Goal: Task Accomplishment & Management: Manage account settings

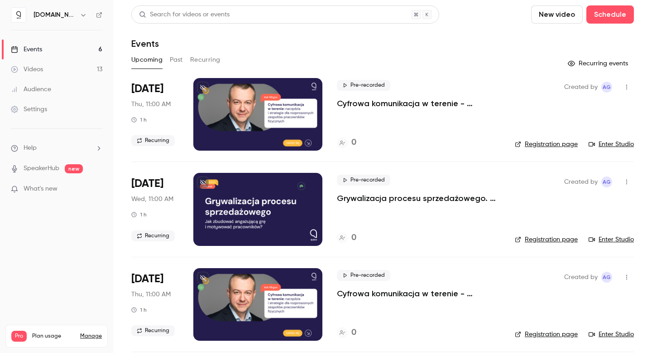
click at [216, 57] on button "Recurring" at bounding box center [205, 60] width 30 height 14
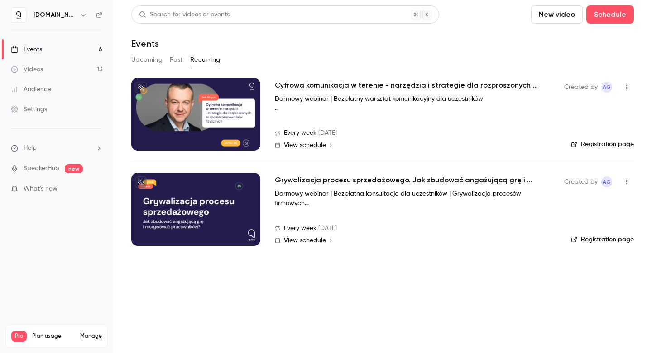
click at [311, 146] on span "View schedule" at bounding box center [305, 145] width 42 height 6
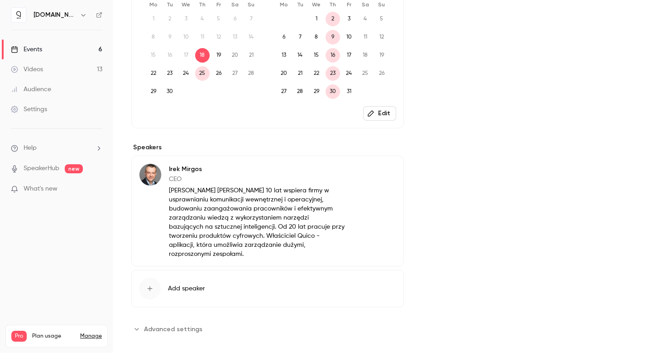
scroll to position [421, 0]
click at [371, 112] on icon "button" at bounding box center [370, 113] width 7 height 7
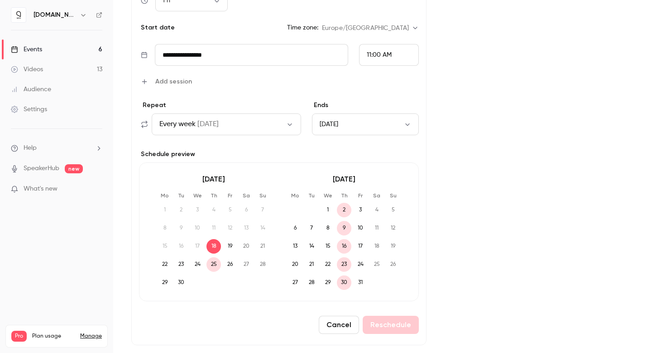
scroll to position [630, 0]
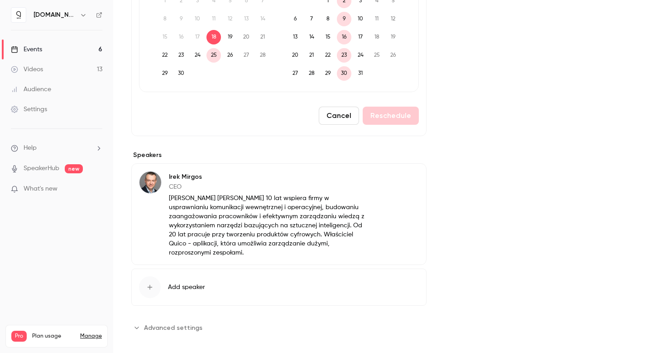
drag, startPoint x: 175, startPoint y: 274, endPoint x: 175, endPoint y: 232, distance: 41.7
click at [175, 232] on section "Speakers [PERSON_NAME] CEO [PERSON_NAME] [PERSON_NAME] 10 lat wspiera firmy w u…" at bounding box center [278, 227] width 295 height 155
click at [161, 325] on button "Advanced settings" at bounding box center [169, 327] width 77 height 14
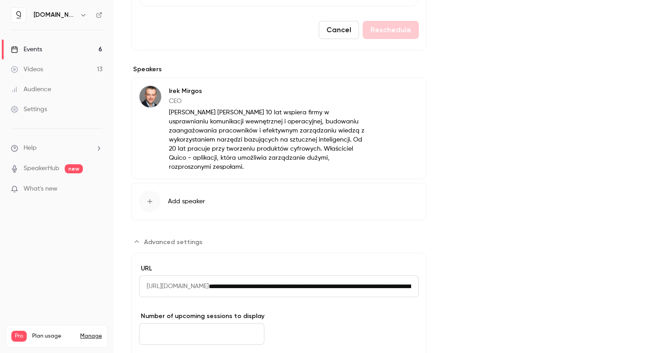
scroll to position [770, 0]
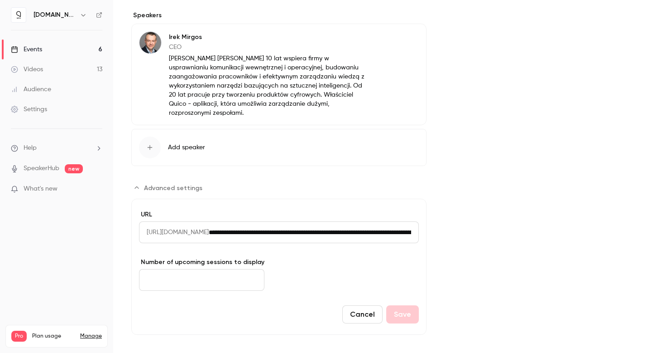
drag, startPoint x: 169, startPoint y: 271, endPoint x: 139, endPoint y: 269, distance: 30.0
click at [138, 268] on form "**********" at bounding box center [278, 266] width 295 height 136
type input "*"
click at [411, 305] on button "Save" at bounding box center [403, 314] width 33 height 18
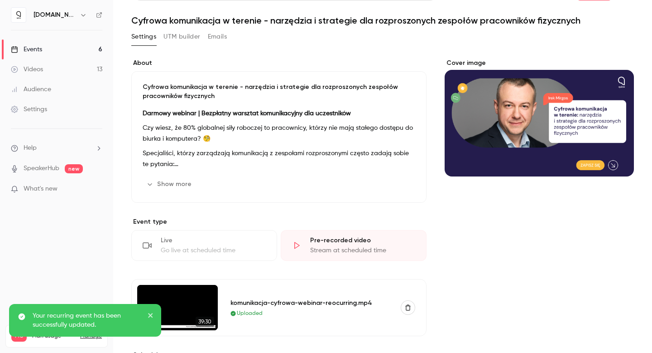
scroll to position [0, 0]
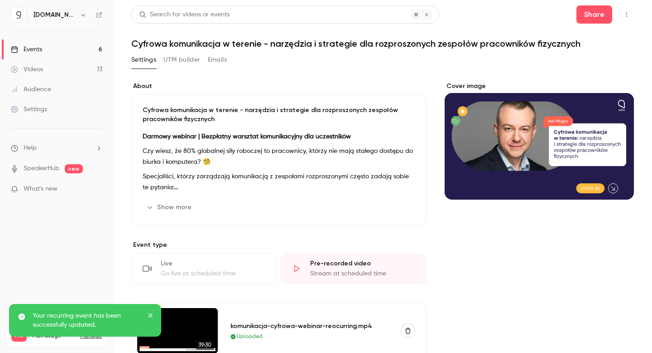
click at [70, 48] on link "Events 6" at bounding box center [56, 49] width 113 height 20
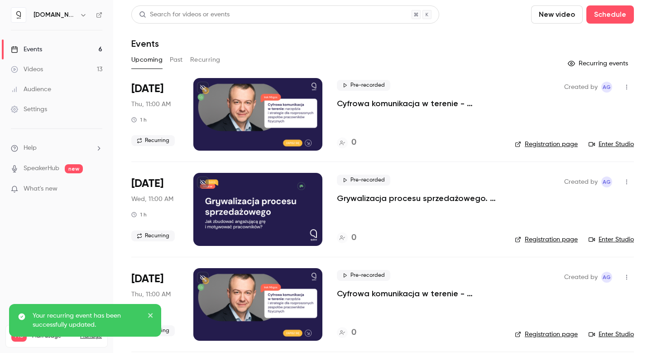
click at [209, 57] on button "Recurring" at bounding box center [205, 60] width 30 height 14
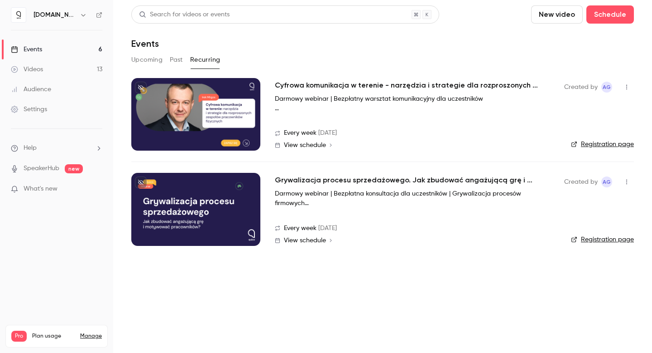
click at [302, 177] on h2 "Grywalizacja procesu sprzedażowego. Jak zbudować angażującą grę i motywować pra…" at bounding box center [411, 179] width 272 height 11
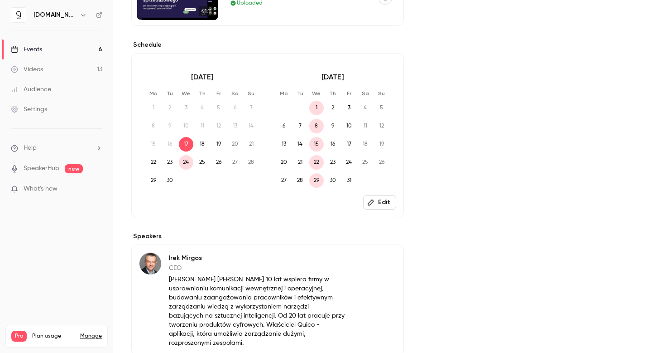
scroll to position [427, 0]
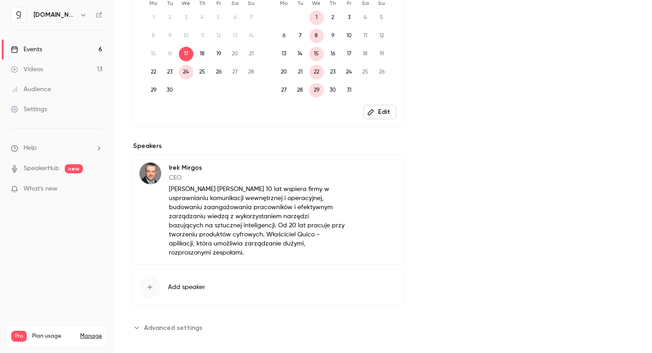
click at [168, 324] on button "Advanced settings" at bounding box center [169, 327] width 77 height 14
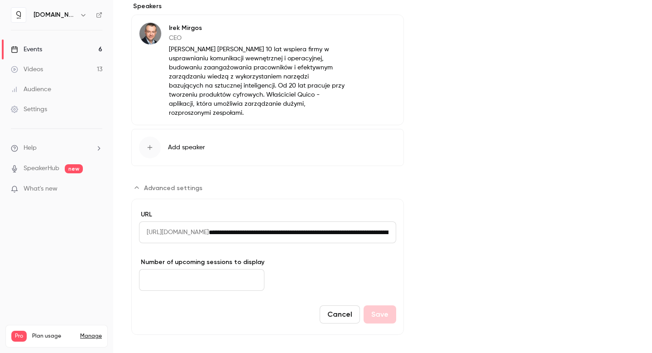
click at [196, 271] on input "*" at bounding box center [202, 280] width 126 height 22
type input "*"
click at [374, 305] on button "Save" at bounding box center [380, 314] width 33 height 18
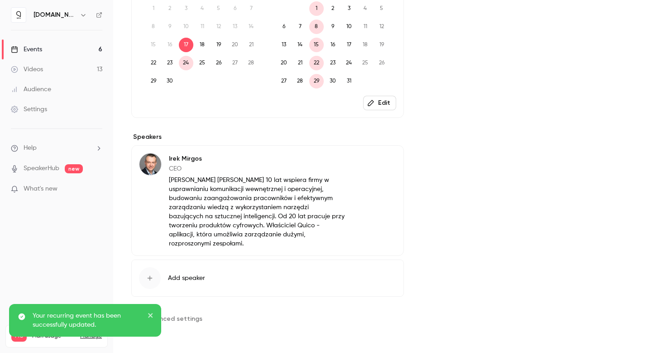
scroll to position [427, 0]
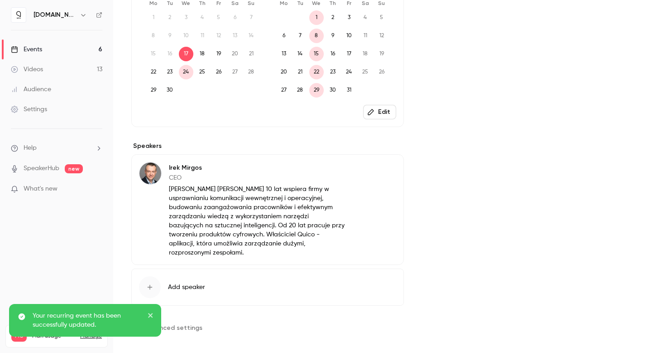
click at [39, 49] on div "Events" at bounding box center [26, 49] width 31 height 9
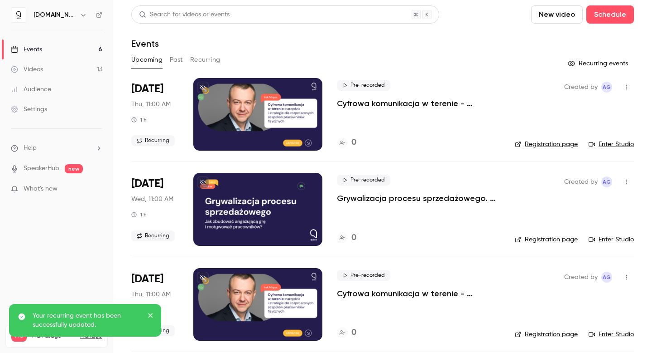
click at [323, 45] on div "Events" at bounding box center [382, 43] width 503 height 11
